Goal: Task Accomplishment & Management: Complete application form

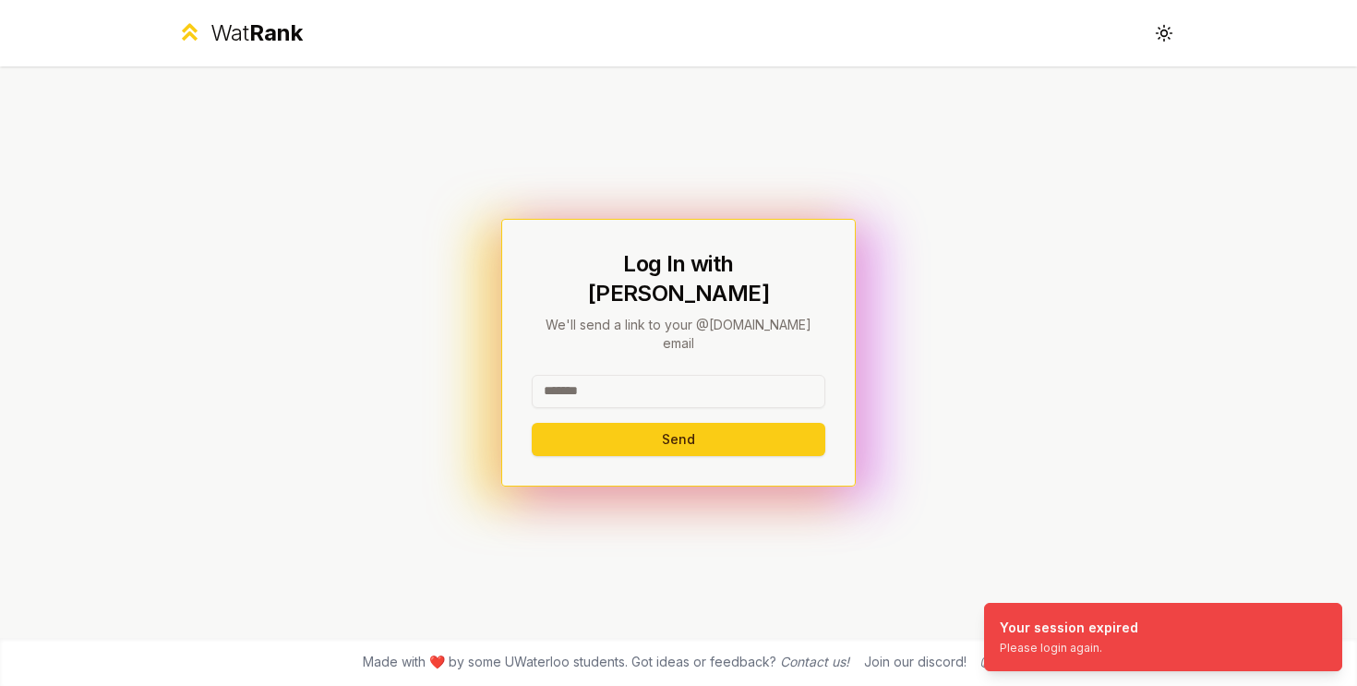
click at [705, 375] on input at bounding box center [679, 391] width 294 height 33
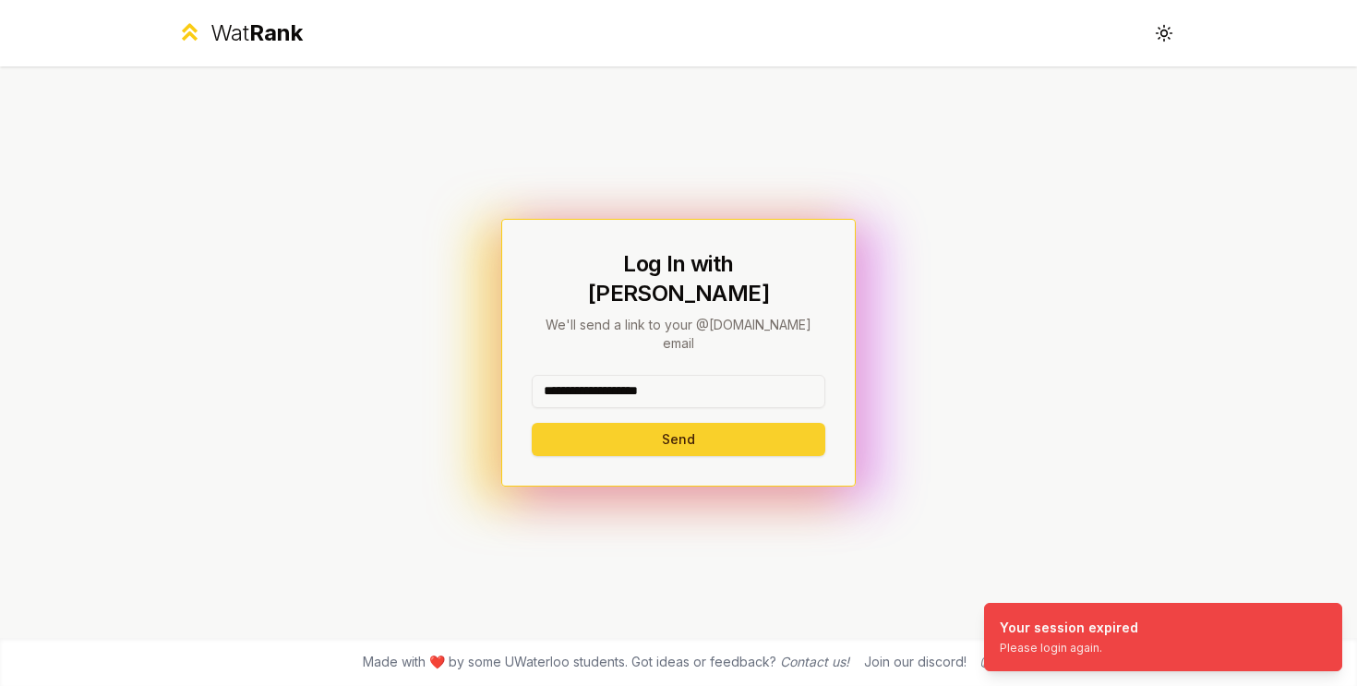
click at [682, 423] on button "Send" at bounding box center [679, 439] width 294 height 33
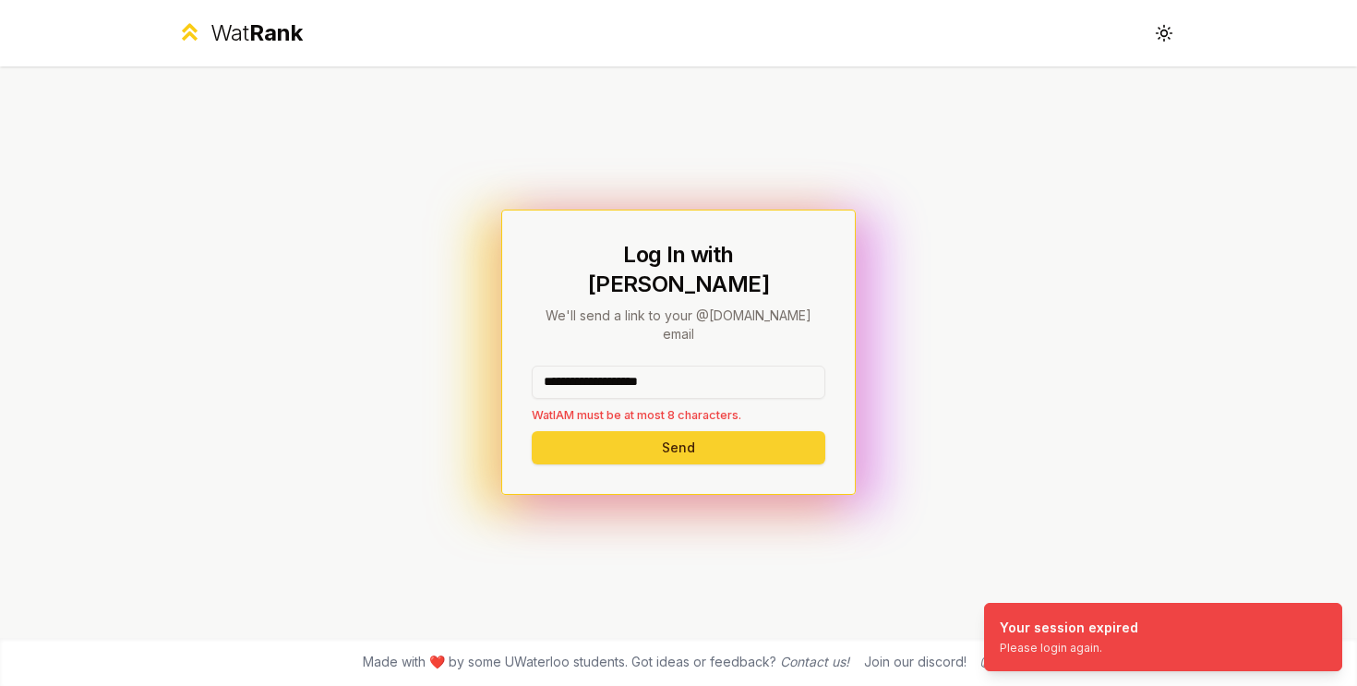
click at [682, 431] on button "Send" at bounding box center [679, 447] width 294 height 33
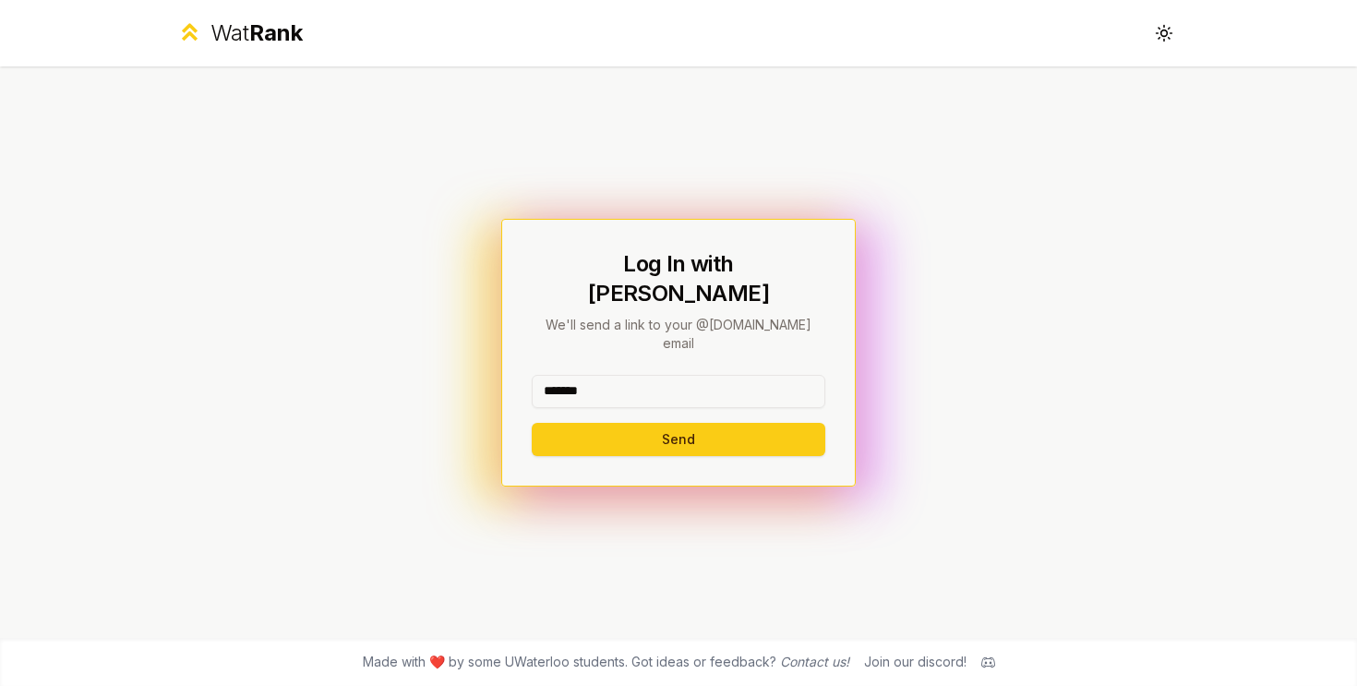
type input "*******"
click at [532, 423] on button "Send" at bounding box center [679, 439] width 294 height 33
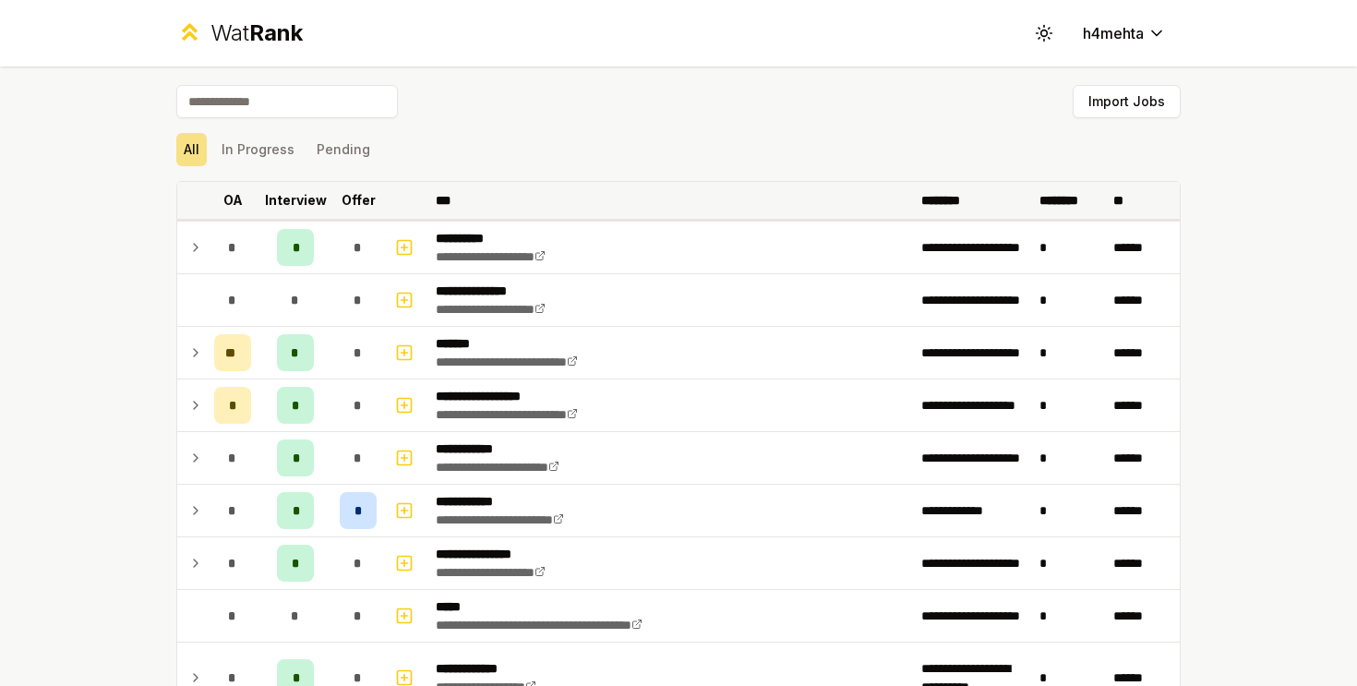
click at [360, 205] on p "Offer" at bounding box center [359, 200] width 34 height 18
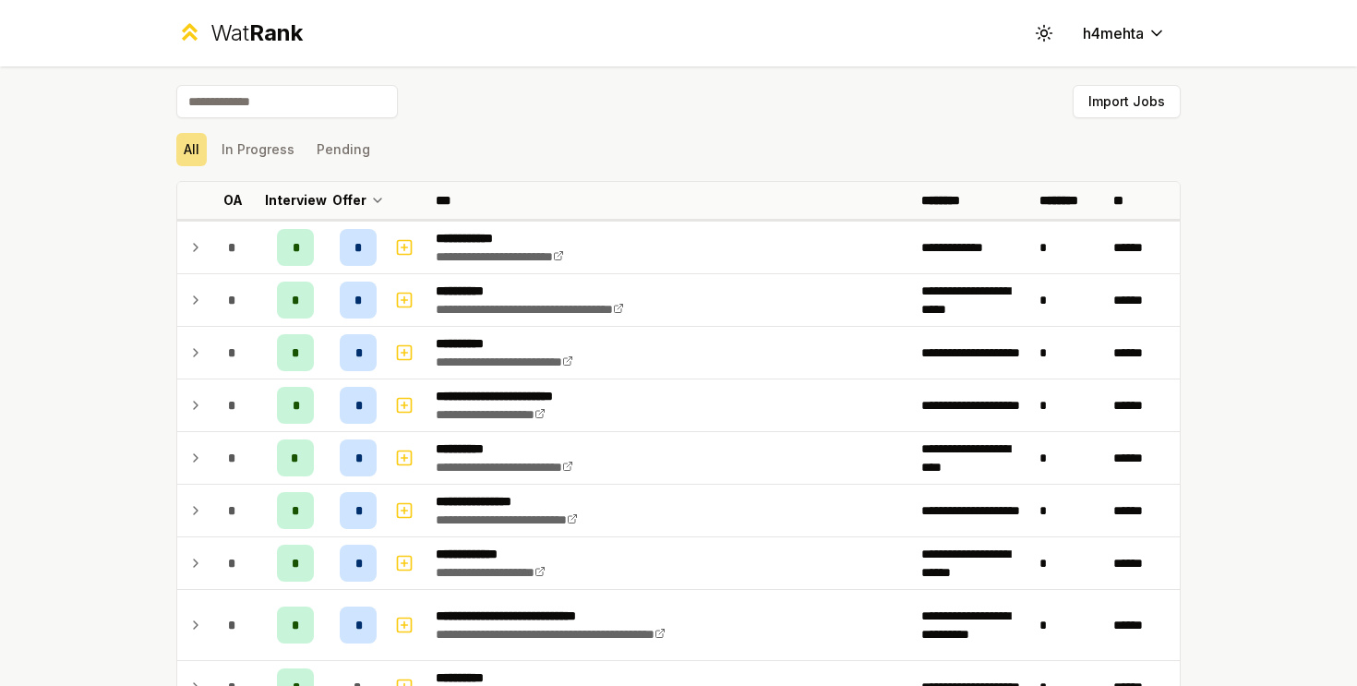
scroll to position [45, 0]
